Goal: Communication & Community: Answer question/provide support

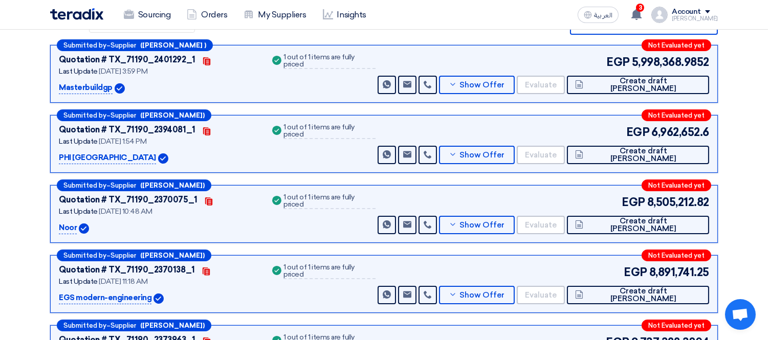
scroll to position [178, 0]
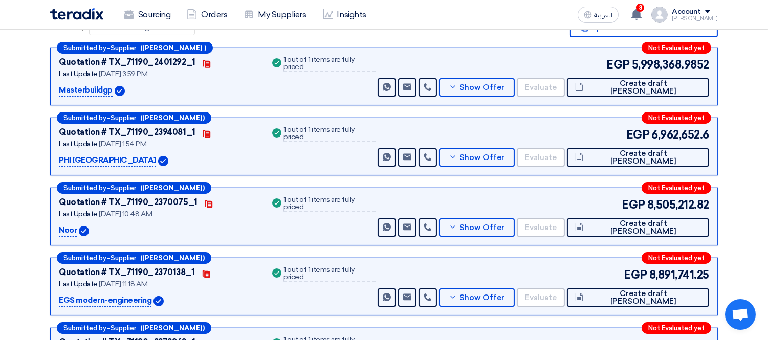
click at [63, 300] on p "EGS modern-engineering" at bounding box center [105, 301] width 93 height 12
copy div "EGS modern-engineering"
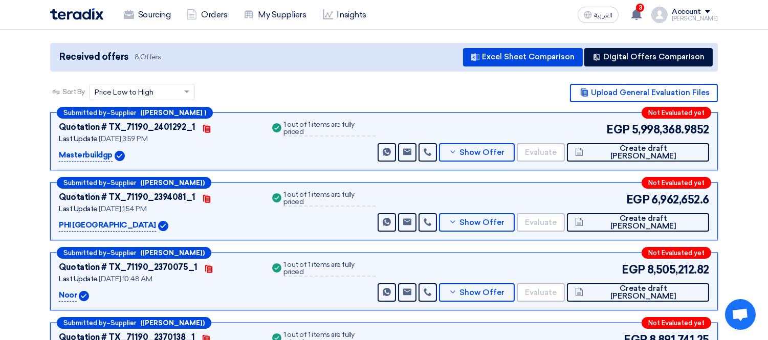
scroll to position [64, 0]
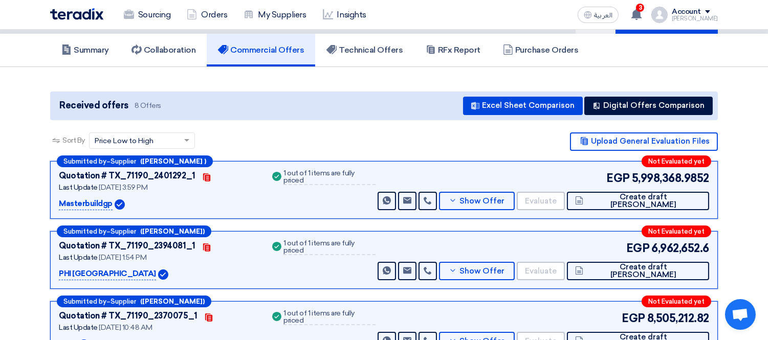
click at [63, 272] on p "PHI [GEOGRAPHIC_DATA]" at bounding box center [107, 274] width 97 height 12
copy div "PHI [GEOGRAPHIC_DATA]"
click at [505, 268] on span "Show Offer" at bounding box center [482, 272] width 45 height 8
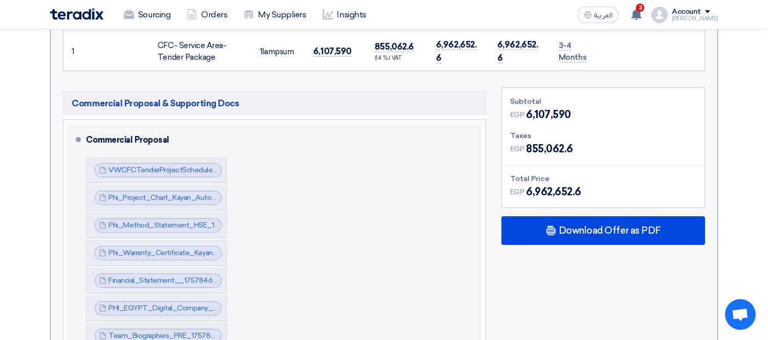
scroll to position [519, 0]
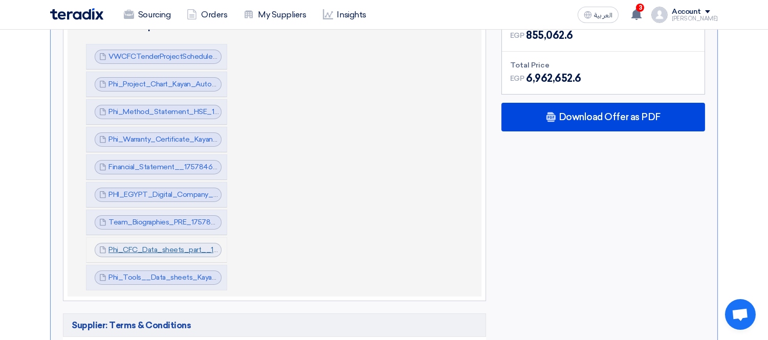
click at [176, 247] on link "Phi_CFC_Data_sheets_part__1757847178981.pdf" at bounding box center [192, 250] width 166 height 9
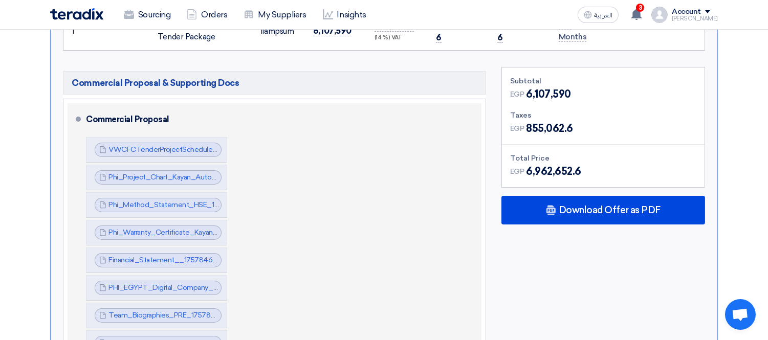
scroll to position [405, 0]
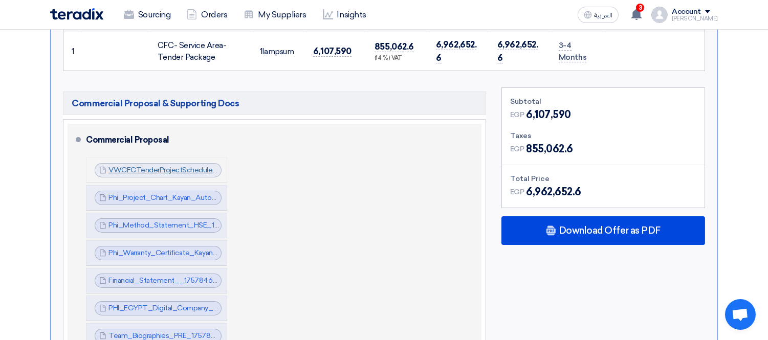
click at [184, 169] on link "VWCFCTenderProjectSchedule_1757846616615.pdf" at bounding box center [195, 170] width 172 height 9
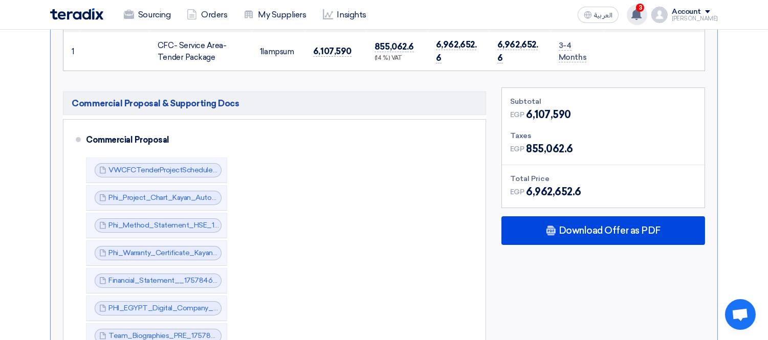
click at [644, 7] on span "3" at bounding box center [640, 8] width 8 height 8
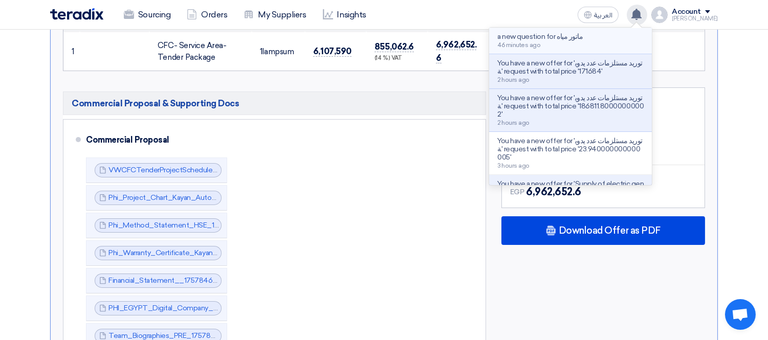
click at [583, 41] on div "a new question for ماتور مياه 46 minutes ago" at bounding box center [540, 41] width 85 height 16
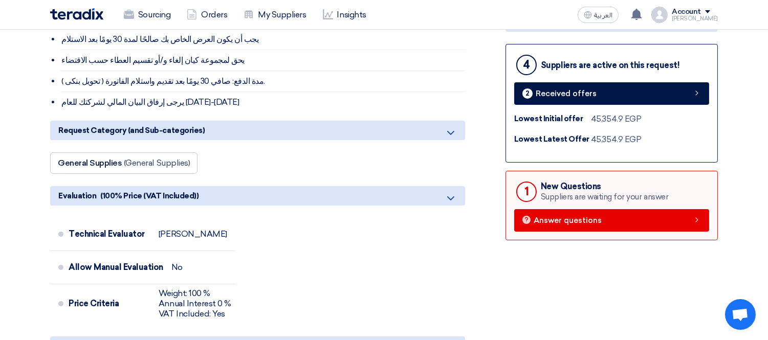
scroll to position [455, 0]
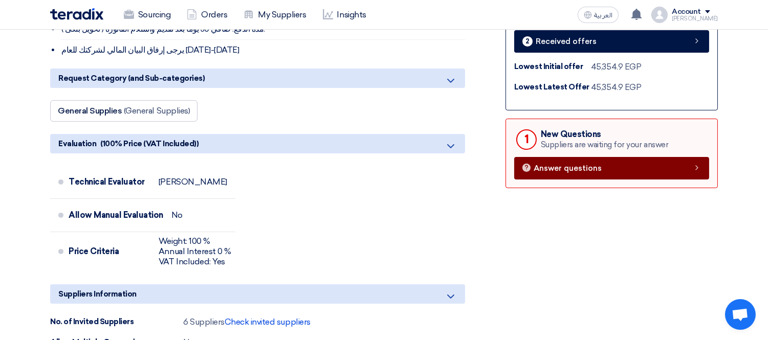
click at [606, 158] on link "Answer questions" at bounding box center [611, 168] width 195 height 23
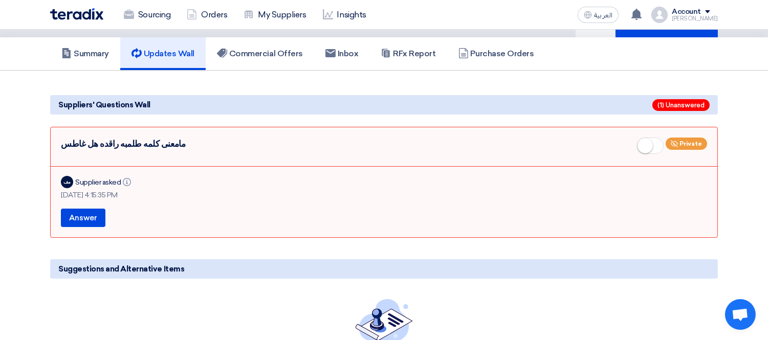
scroll to position [24, 0]
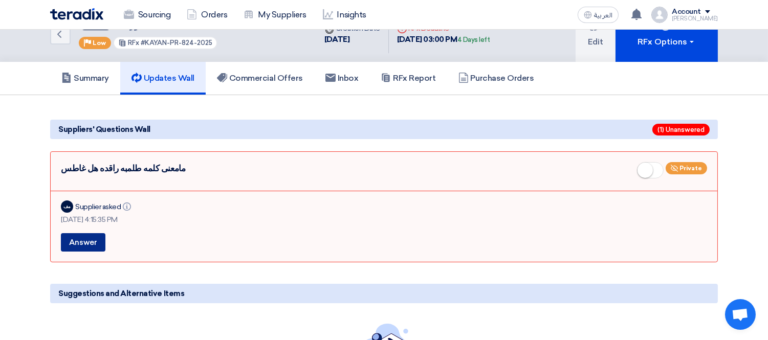
click at [85, 243] on button "Answer" at bounding box center [83, 242] width 45 height 18
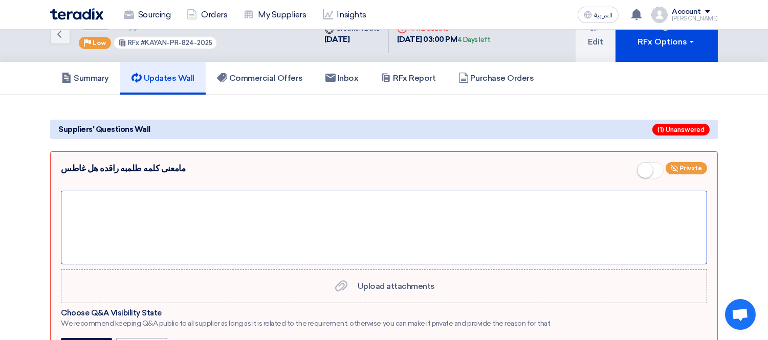
click at [190, 211] on div at bounding box center [384, 228] width 646 height 74
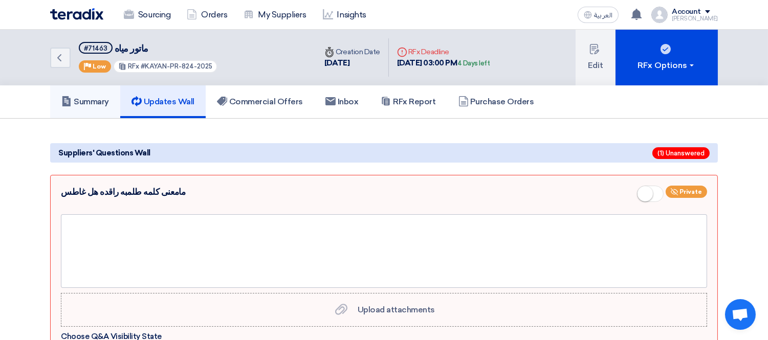
click at [100, 103] on h5 "Summary" at bounding box center [85, 102] width 48 height 10
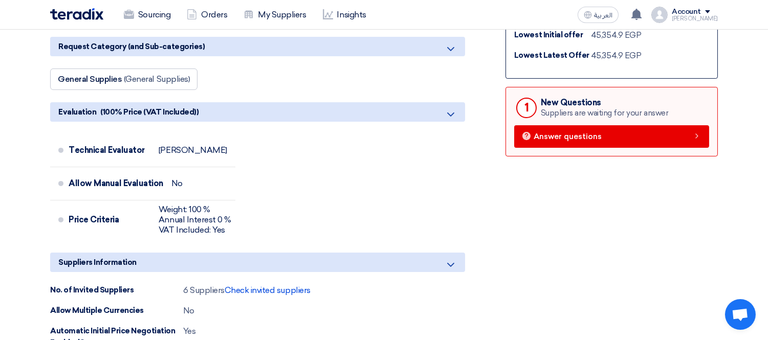
scroll to position [467, 0]
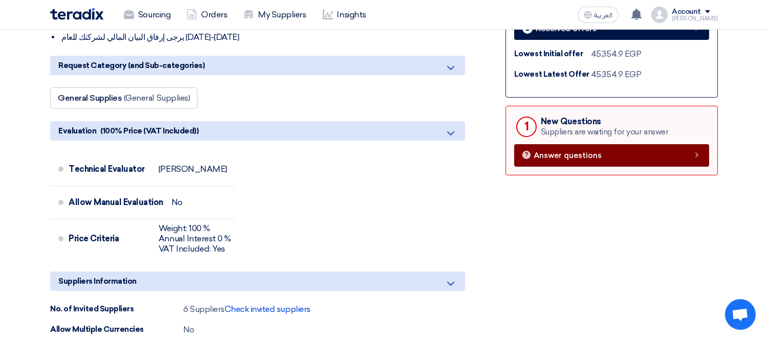
click at [584, 144] on link "Answer questions" at bounding box center [611, 155] width 195 height 23
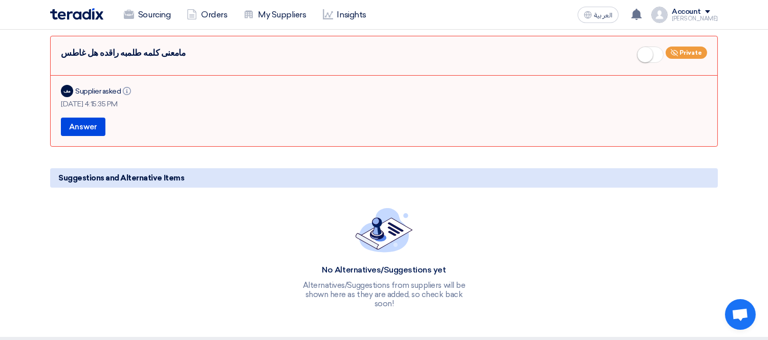
scroll to position [137, 0]
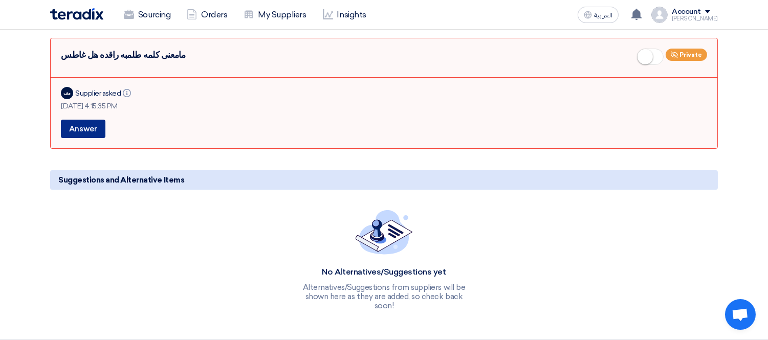
click at [99, 120] on button "Answer" at bounding box center [83, 129] width 45 height 18
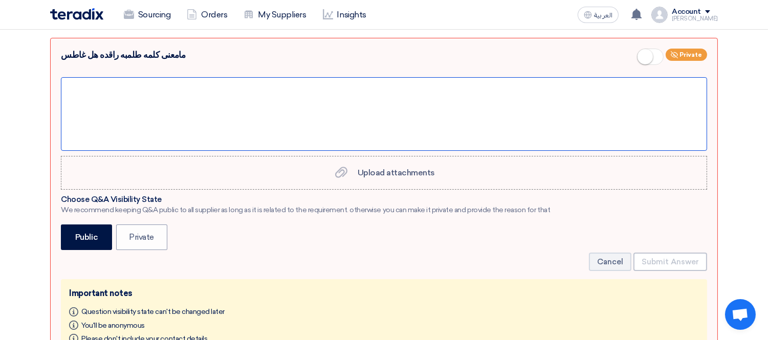
click at [174, 101] on div at bounding box center [384, 114] width 646 height 74
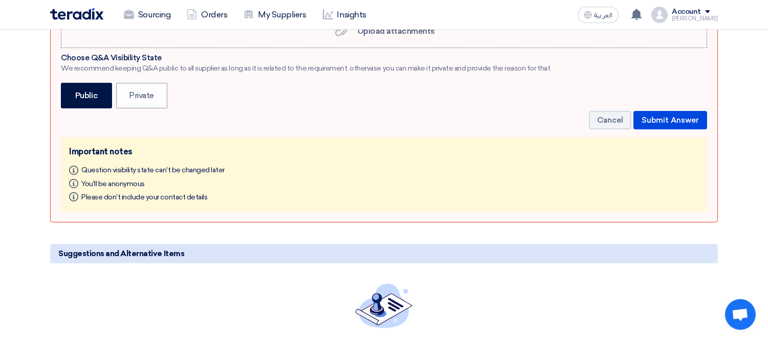
scroll to position [251, 0]
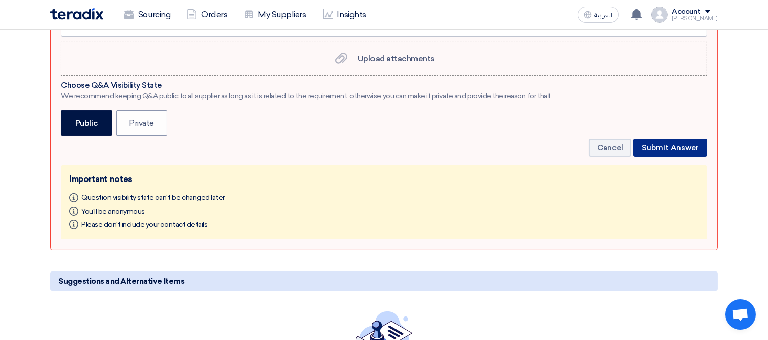
click at [662, 147] on button "Submit Answer" at bounding box center [671, 148] width 74 height 18
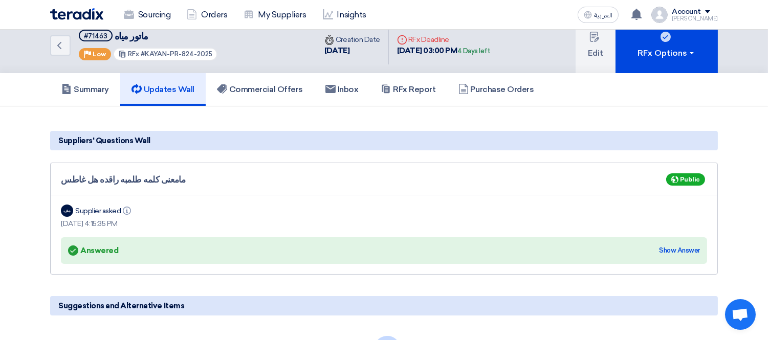
scroll to position [0, 0]
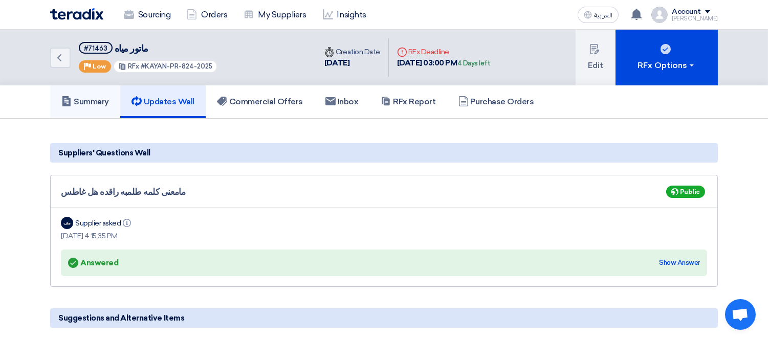
click at [79, 97] on h5 "Summary" at bounding box center [85, 102] width 48 height 10
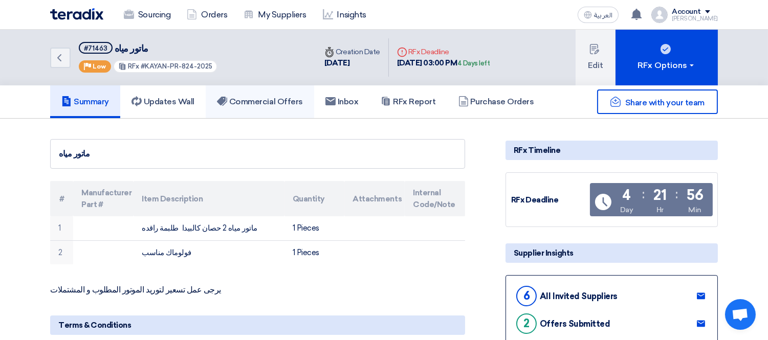
click at [256, 103] on h5 "Commercial Offers" at bounding box center [260, 102] width 86 height 10
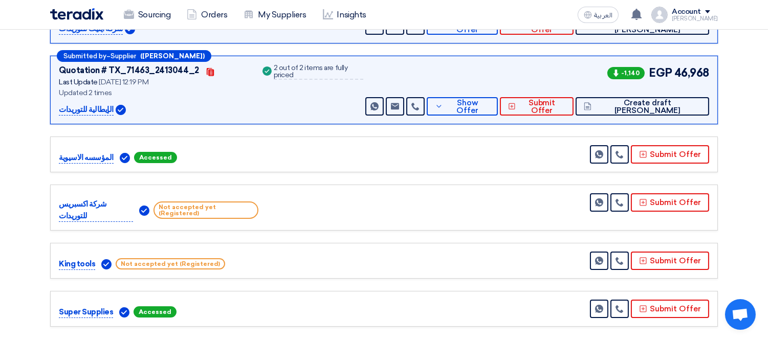
scroll to position [114, 0]
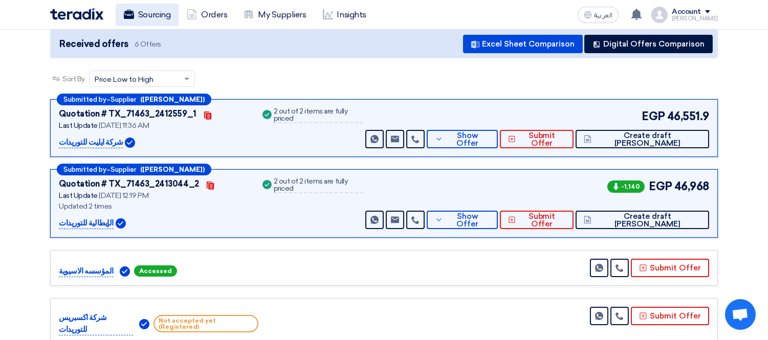
click at [141, 13] on link "Sourcing" at bounding box center [147, 15] width 63 height 23
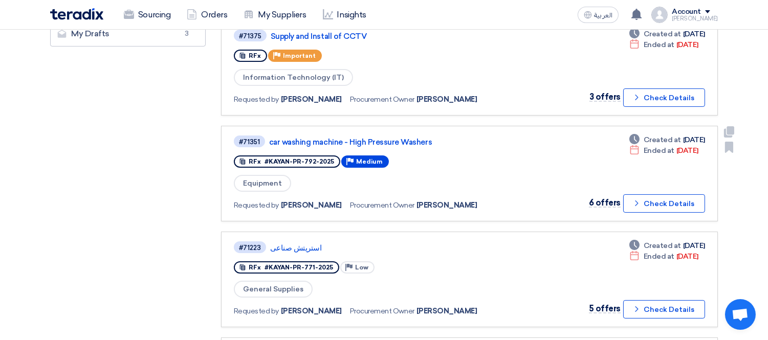
scroll to position [341, 0]
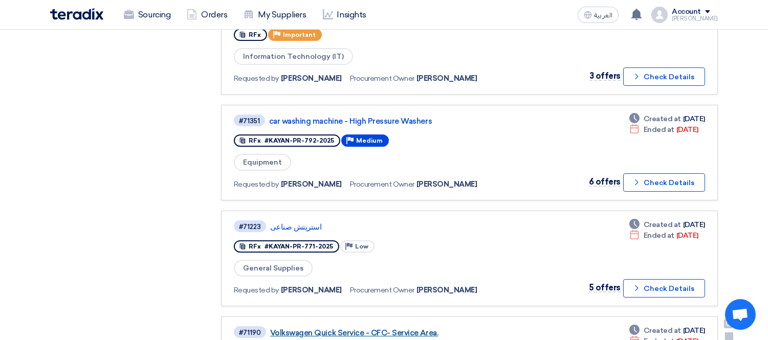
click at [403, 329] on link "Volkswagen Quick Service - CFC- Service Area." at bounding box center [398, 333] width 256 height 9
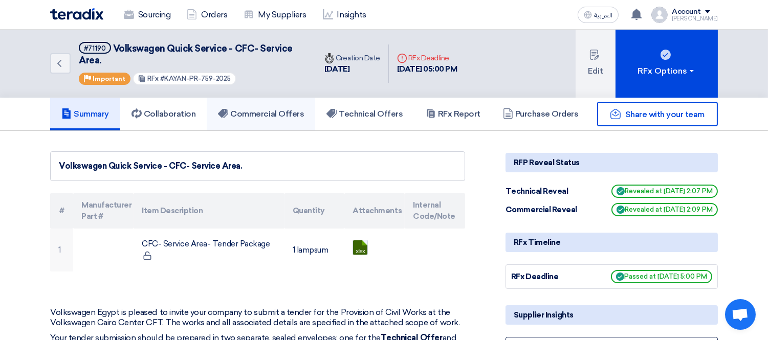
click at [283, 111] on h5 "Commercial Offers" at bounding box center [261, 114] width 86 height 10
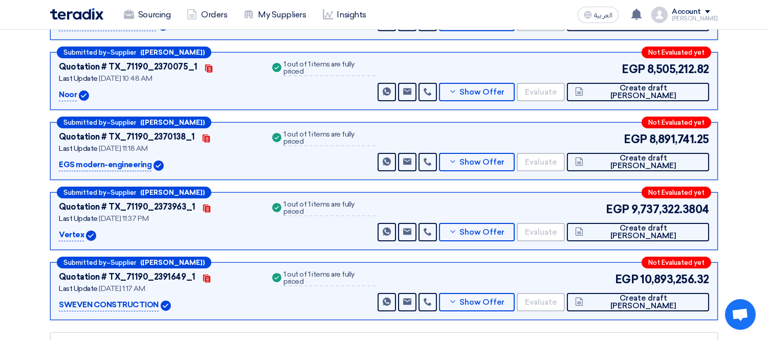
scroll to position [341, 0]
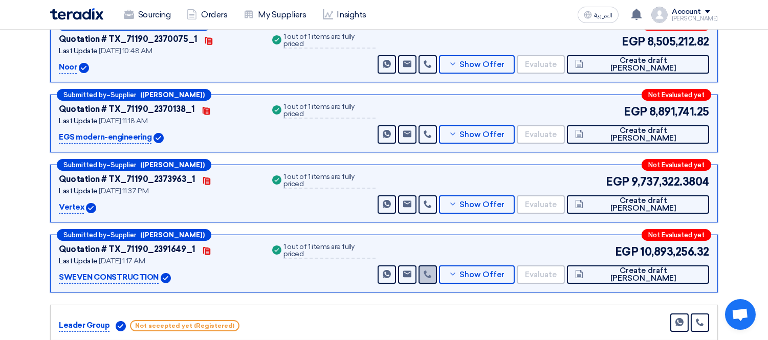
click at [432, 270] on icon at bounding box center [428, 274] width 8 height 8
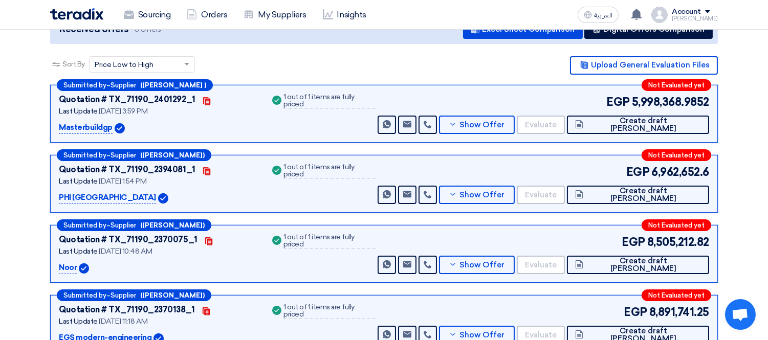
scroll to position [114, 0]
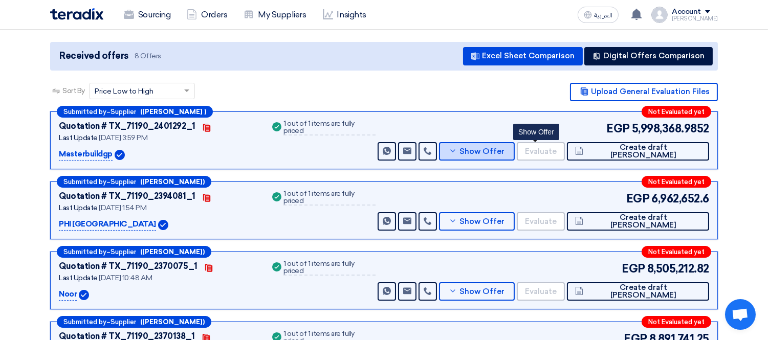
click at [515, 155] on button "Show Offer" at bounding box center [477, 151] width 76 height 18
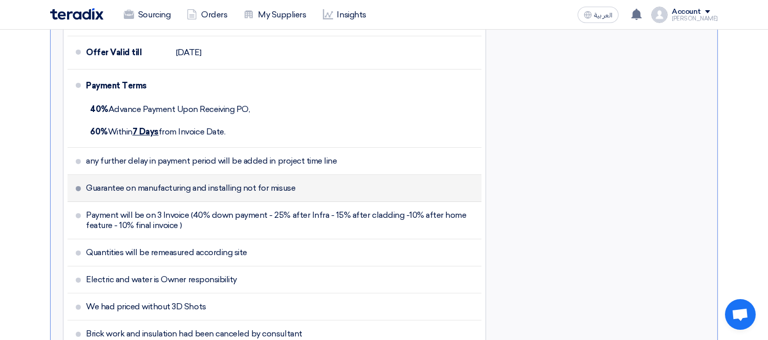
scroll to position [682, 0]
